Goal: Transaction & Acquisition: Purchase product/service

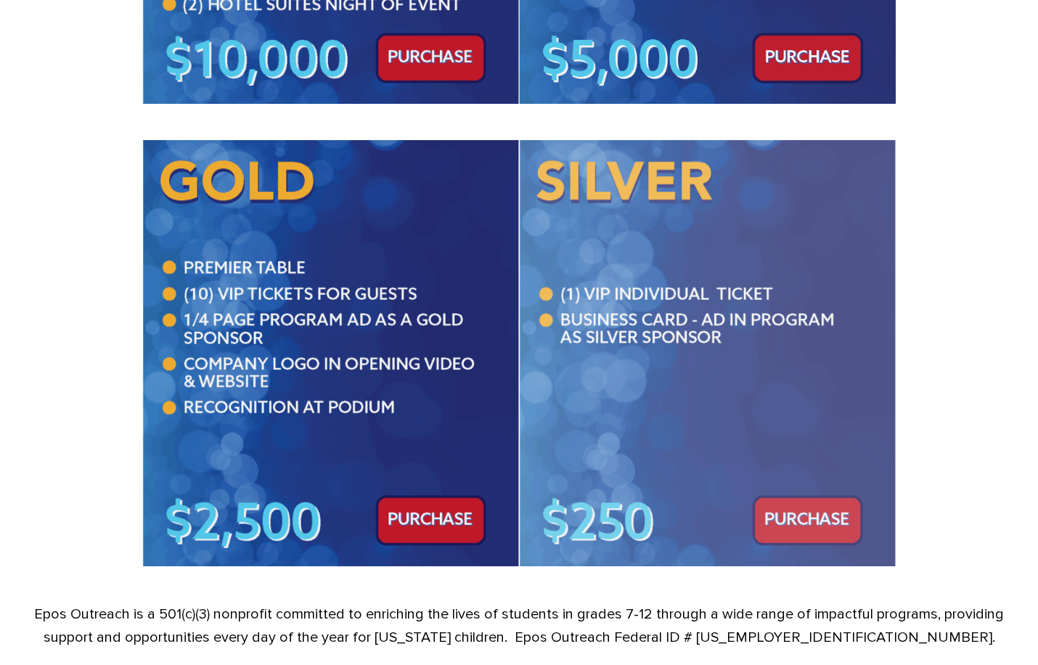
scroll to position [944, 0]
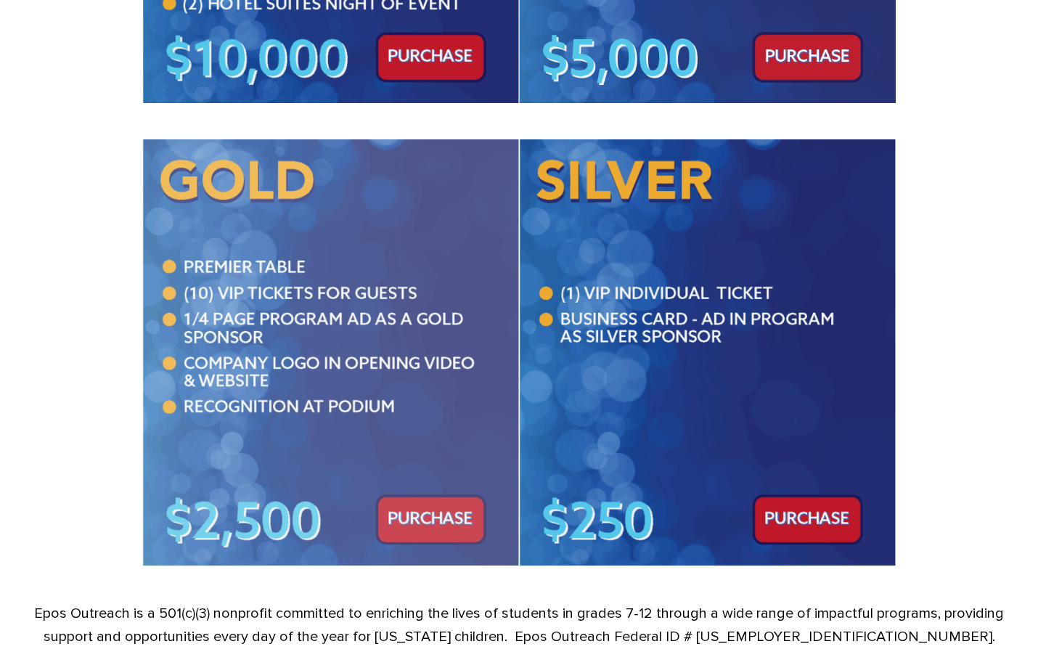
click at [428, 532] on img at bounding box center [330, 351] width 377 height 425
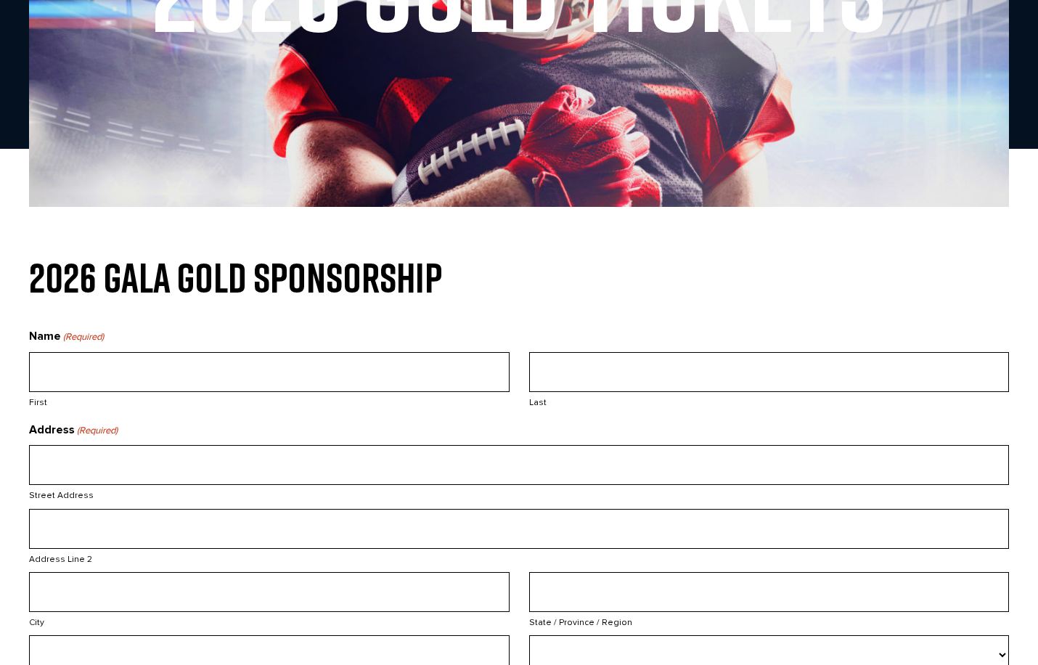
scroll to position [436, 0]
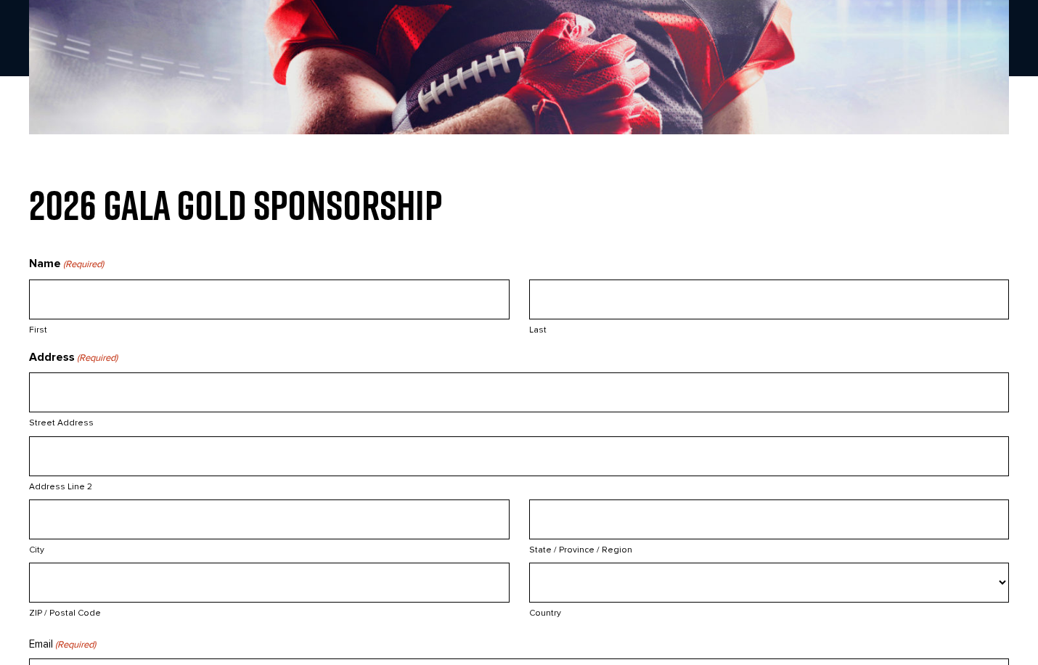
click at [165, 314] on input "First" at bounding box center [269, 300] width 481 height 40
type input "[PERSON_NAME]"
type input "Bozeman"
drag, startPoint x: 156, startPoint y: 392, endPoint x: 3, endPoint y: 386, distance: 153.3
click at [3, 387] on section "2026 GALA GOLD SPONSORSHIP Name (Required) [PERSON_NAME] First Bozeman Last Add…" at bounding box center [519, 630] width 1038 height 891
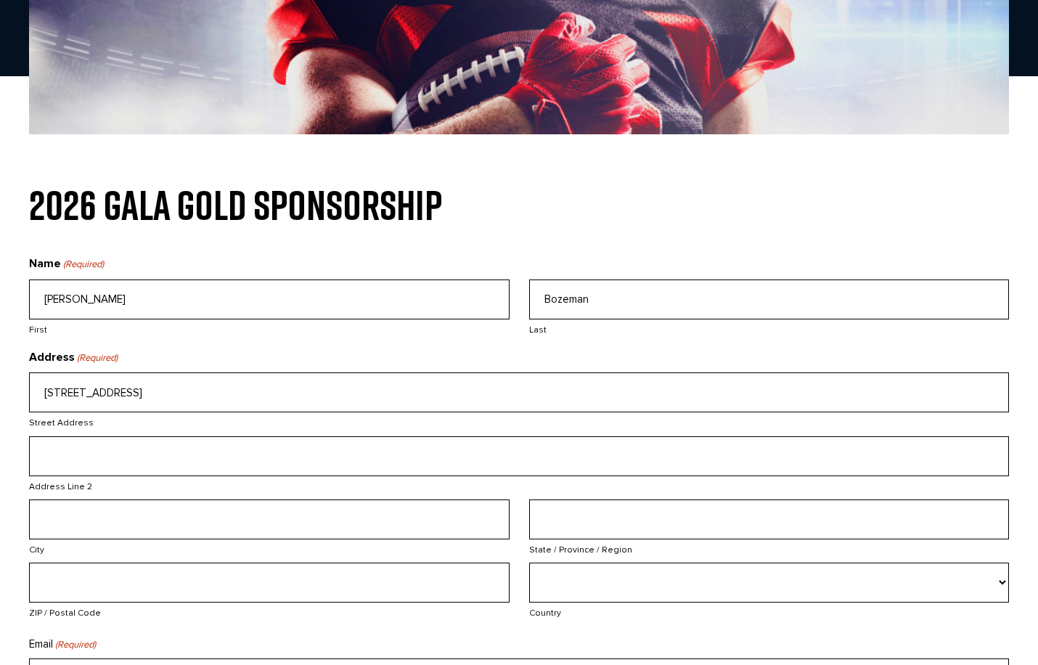
type input "[STREET_ADDRESS]"
type input "[PERSON_NAME]"
type input "OK"
type input "73054"
click at [391, 626] on div "[STREET_ADDRESS] Address Address Line 2 [GEOGRAPHIC_DATA] [GEOGRAPHIC_DATA] / P…" at bounding box center [520, 498] width 1000 height 253
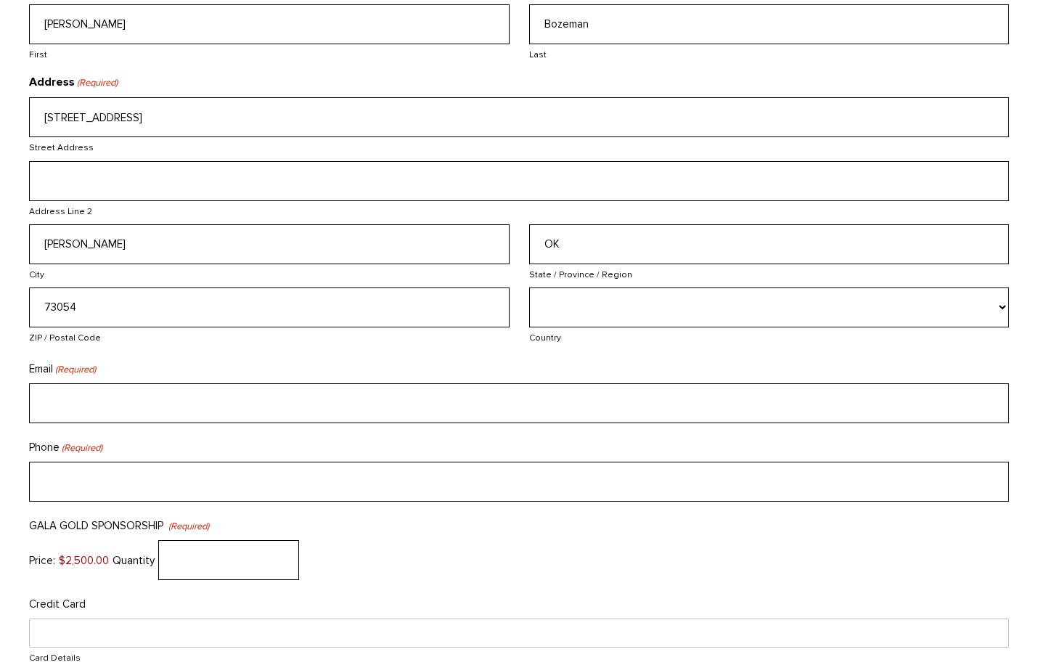
scroll to position [726, 0]
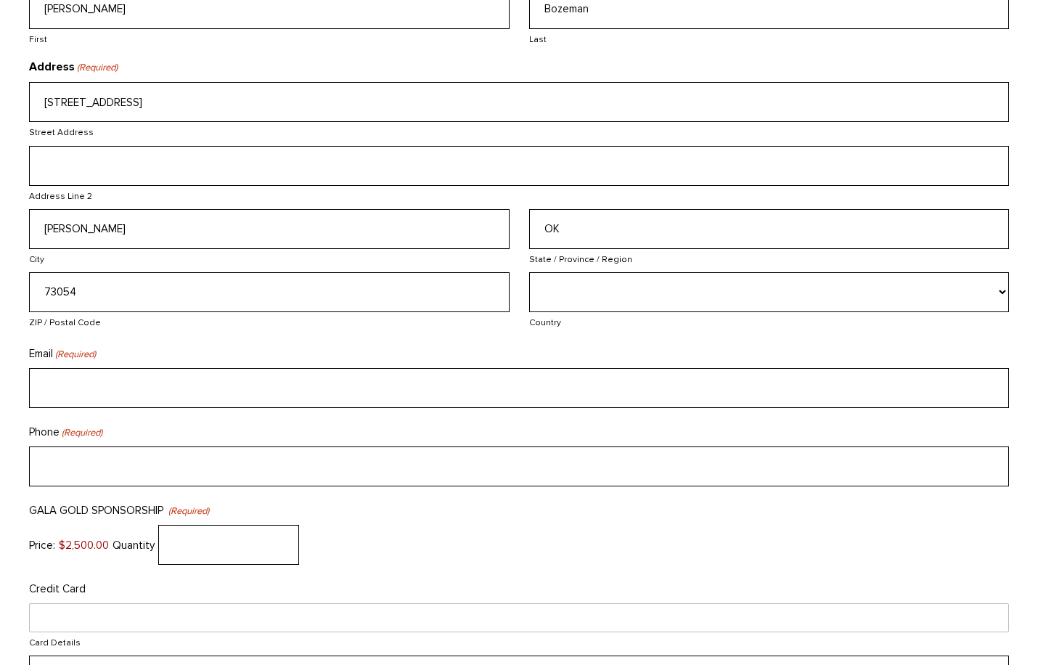
click at [67, 393] on input "Email (Required)" at bounding box center [519, 388] width 980 height 40
type input "[EMAIL_ADDRESS][DOMAIN_NAME]"
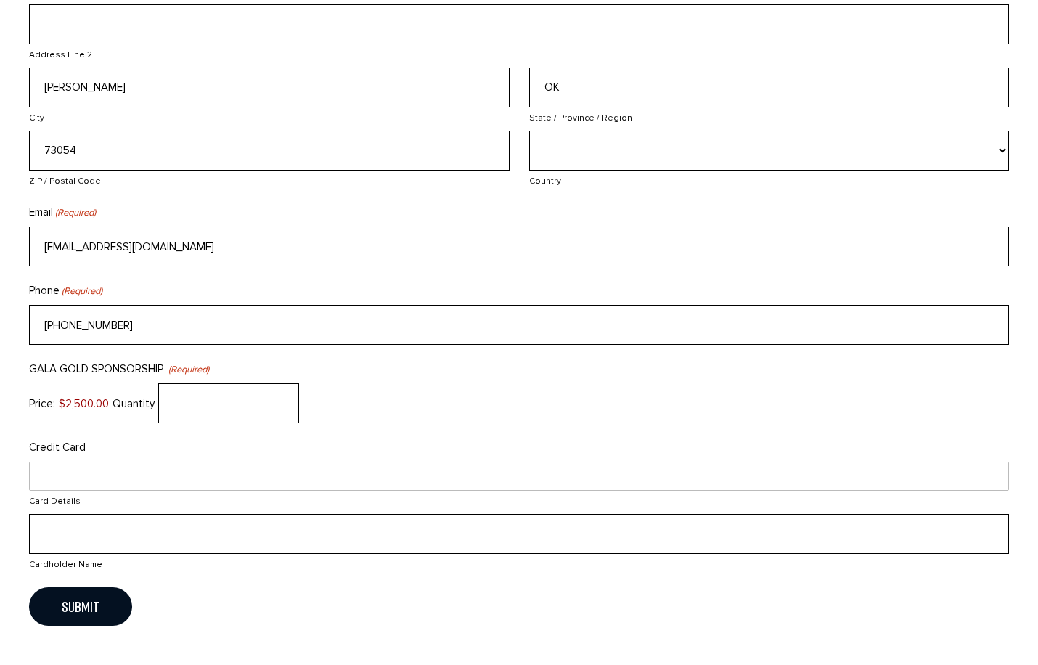
scroll to position [871, 0]
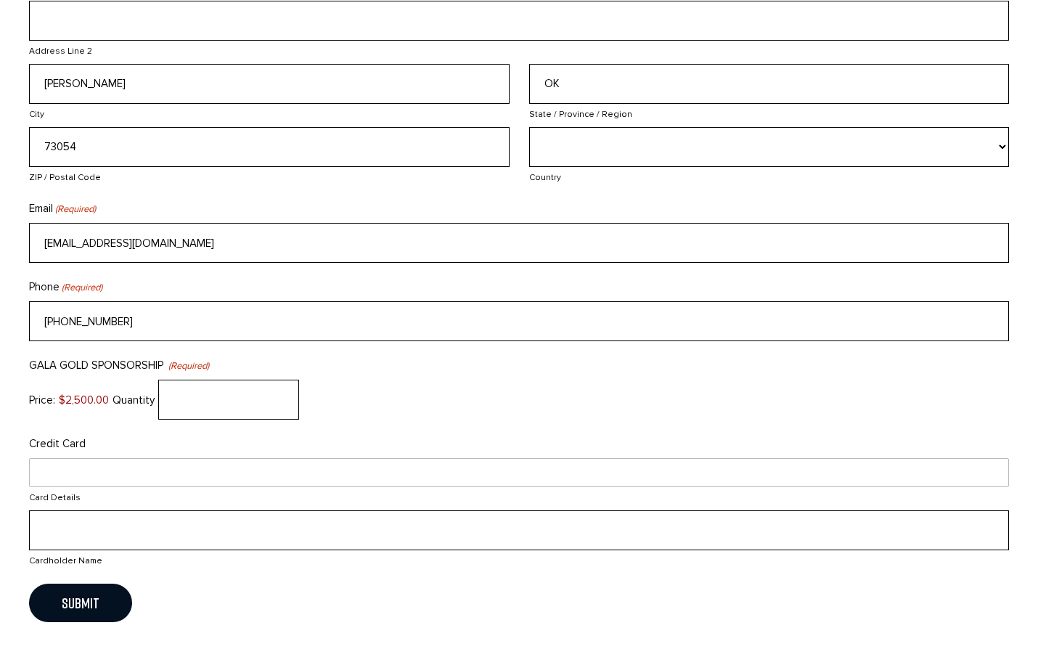
type input "[PHONE_NUMBER]"
click at [285, 406] on input "0" at bounding box center [228, 400] width 141 height 40
drag, startPoint x: 185, startPoint y: 415, endPoint x: 149, endPoint y: 411, distance: 36.6
click at [149, 411] on div "Price: $2,500.00 Quantity 0" at bounding box center [519, 400] width 980 height 40
type input "1"
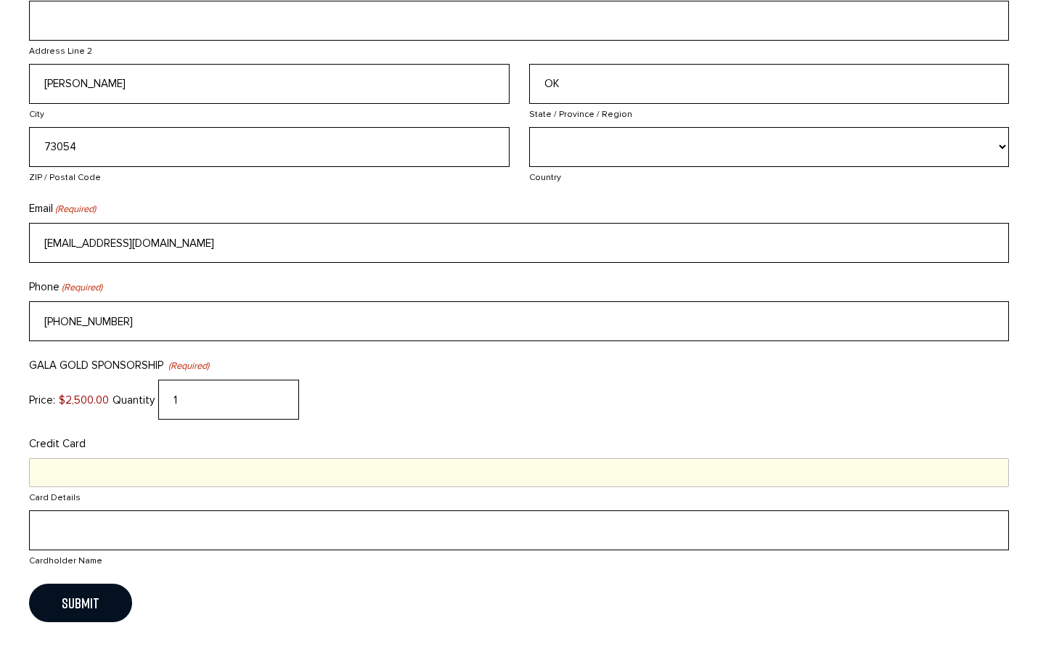
type input "[PERSON_NAME]"
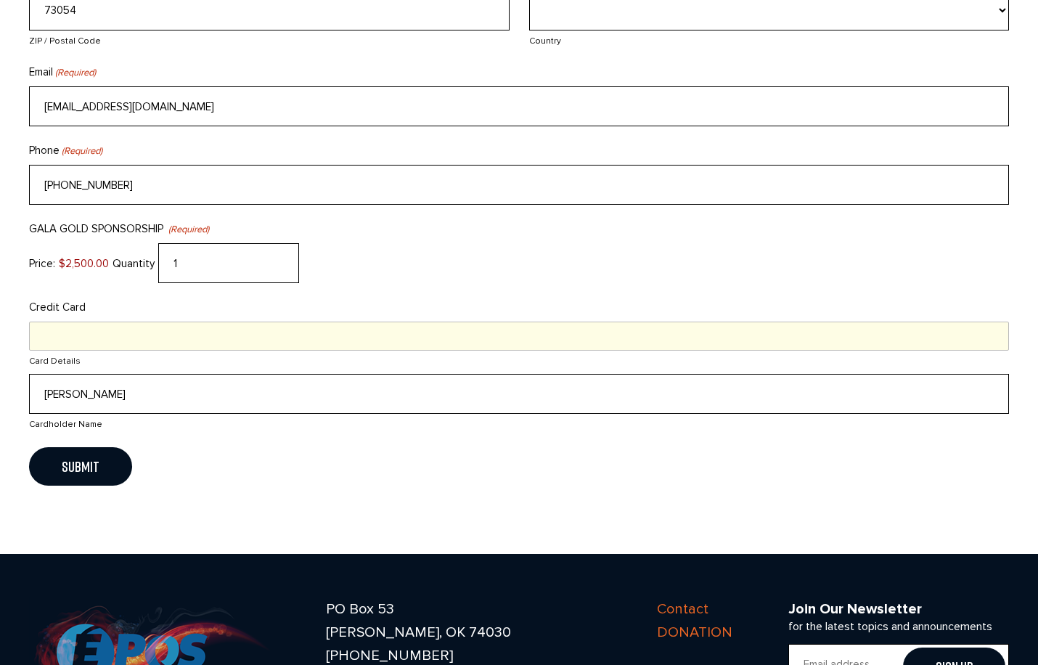
scroll to position [1017, 0]
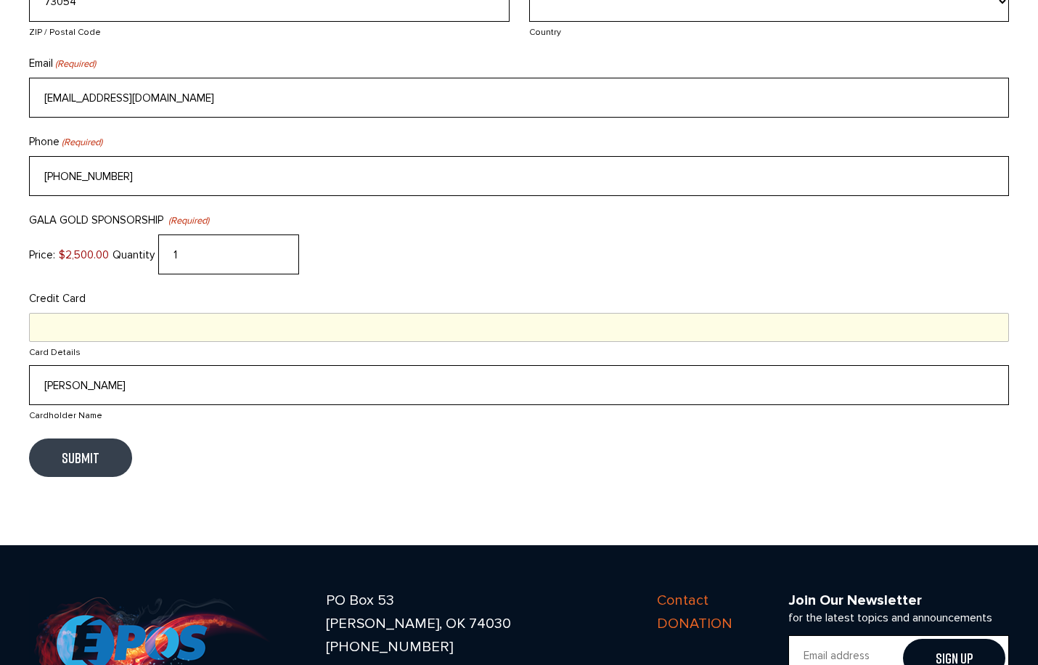
click at [74, 459] on input "Submit" at bounding box center [80, 458] width 103 height 38
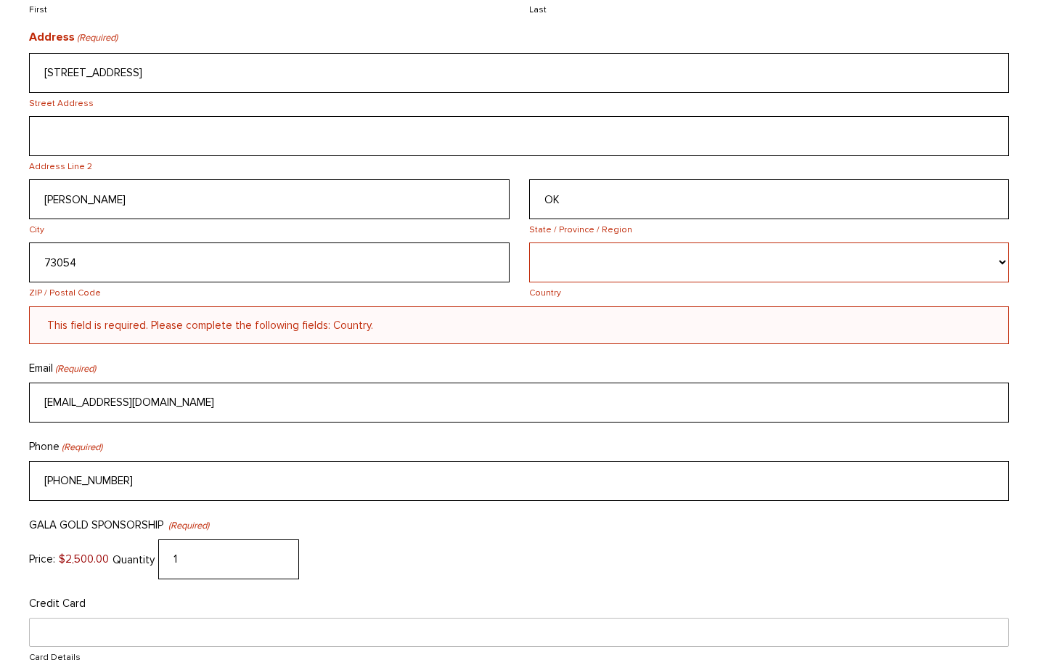
scroll to position [871, 0]
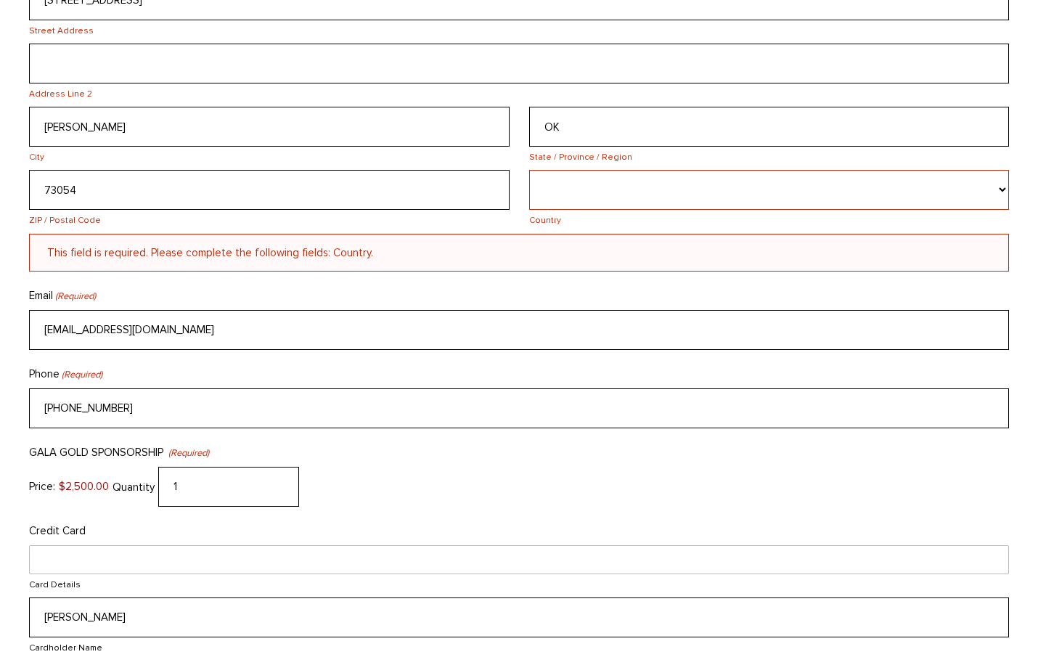
click at [363, 269] on div "This field is required. Please complete the following fields: Country." at bounding box center [519, 253] width 980 height 38
click at [321, 256] on div "This field is required. Please complete the following fields: Country." at bounding box center [519, 253] width 980 height 38
click at [1003, 192] on select "Afghanistan Albania Algeria American Samoa Andorra Angola Anguilla Antarctica A…" at bounding box center [769, 190] width 481 height 40
select select "[GEOGRAPHIC_DATA]"
click at [529, 172] on select "Afghanistan Albania Algeria American Samoa Andorra Angola Anguilla Antarctica A…" at bounding box center [769, 190] width 481 height 40
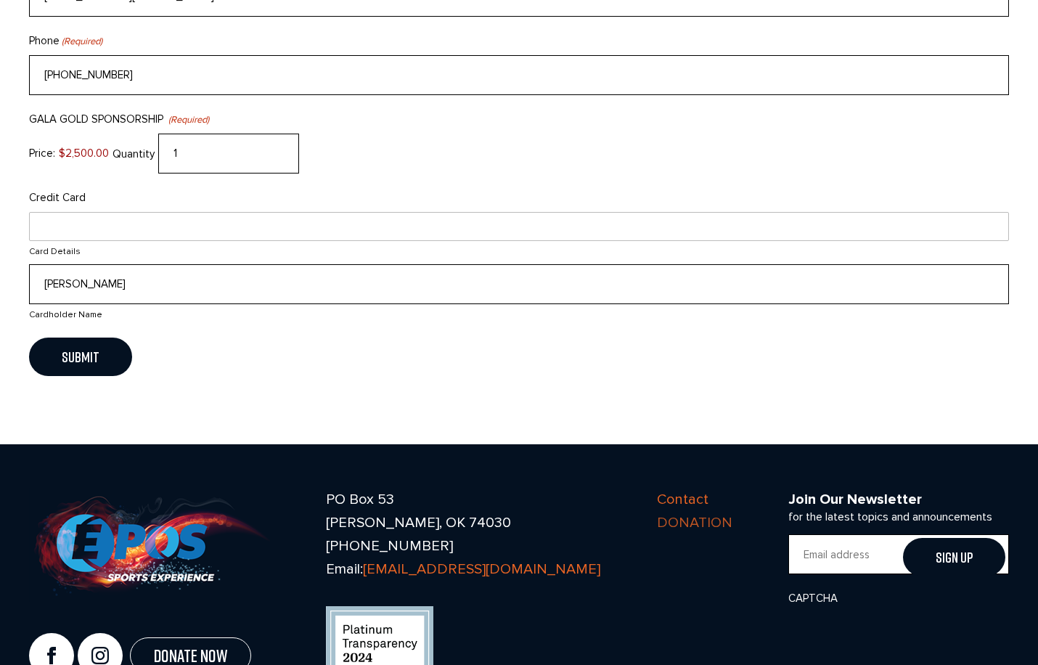
scroll to position [1234, 0]
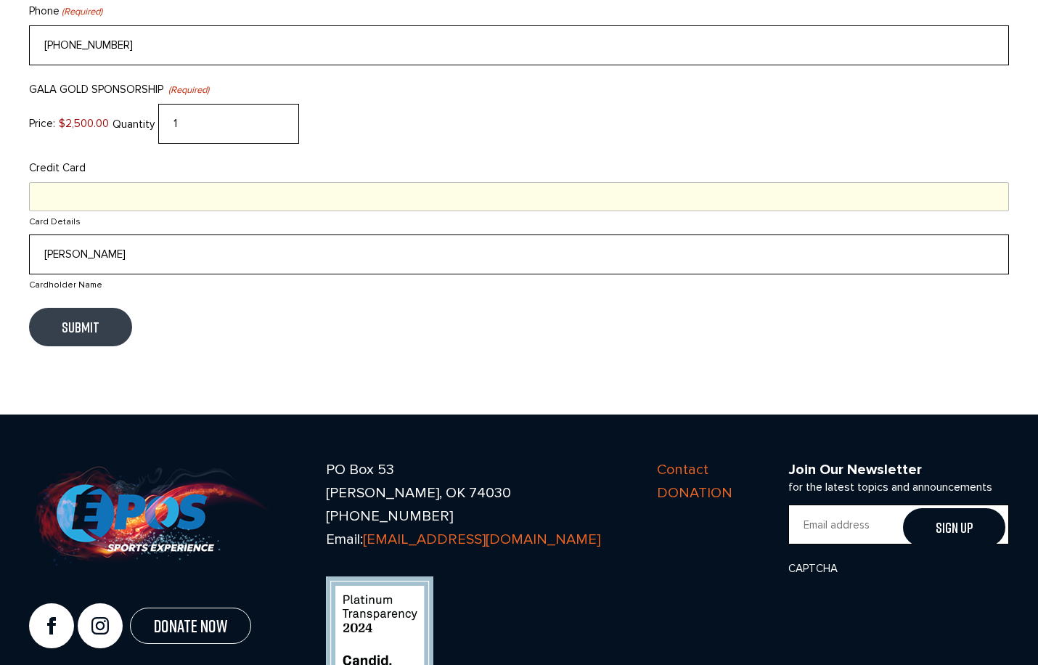
click at [72, 331] on input "Submit" at bounding box center [80, 327] width 103 height 38
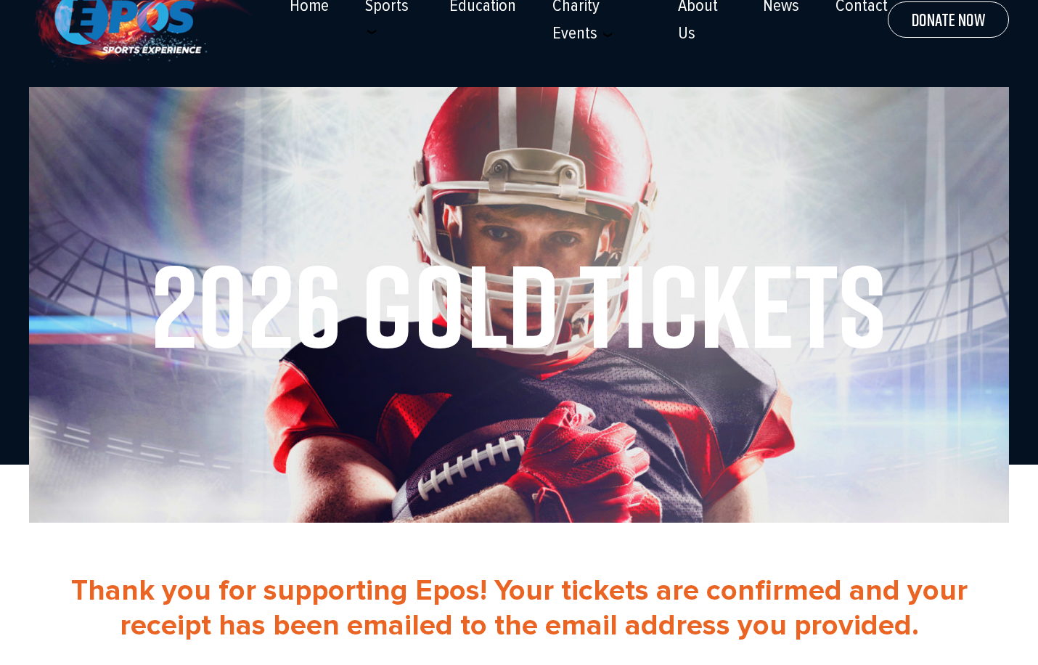
scroll to position [73, 0]
